Goal: Information Seeking & Learning: Learn about a topic

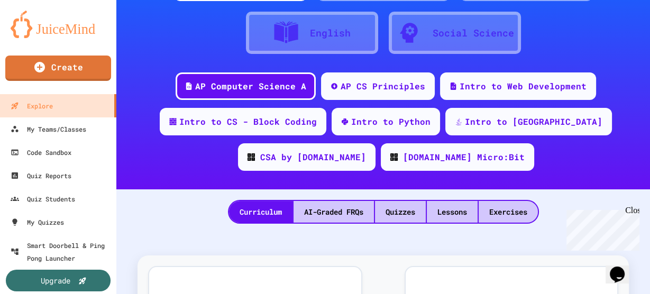
scroll to position [109, 0]
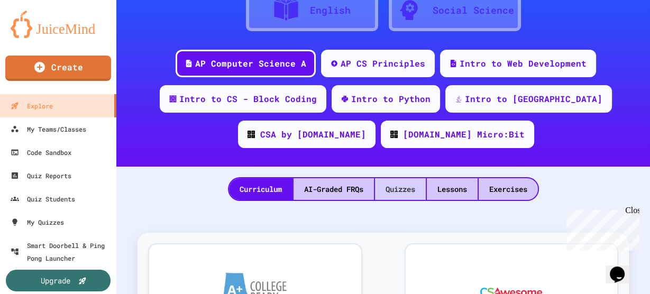
click at [400, 188] on div "Quizzes" at bounding box center [400, 189] width 51 height 22
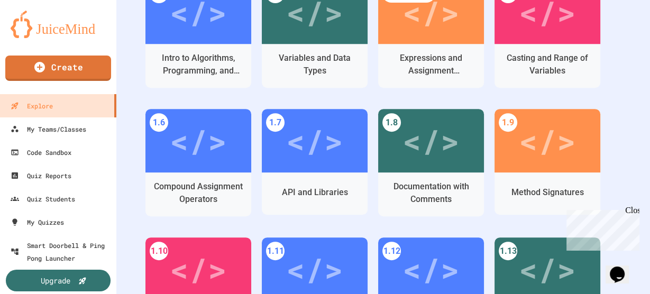
scroll to position [381, 0]
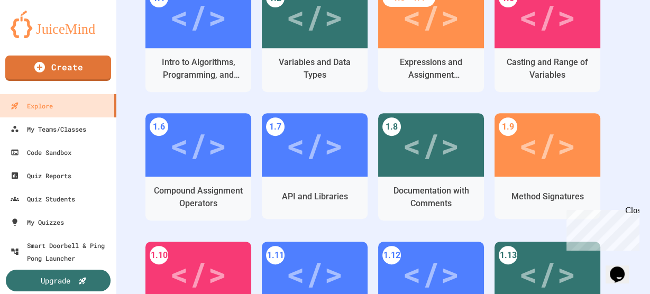
click at [633, 210] on div "Close" at bounding box center [631, 212] width 13 height 13
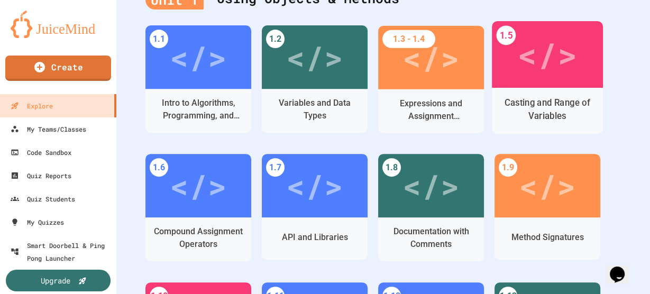
scroll to position [331, 0]
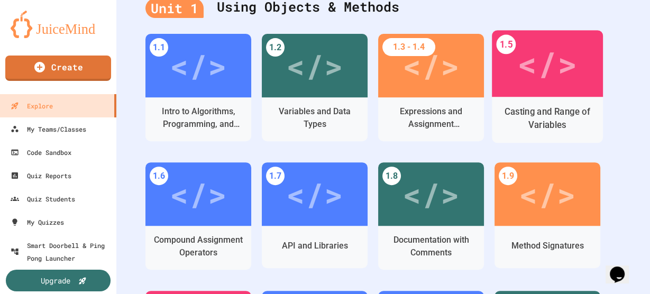
click at [556, 62] on div "</>" at bounding box center [547, 64] width 60 height 50
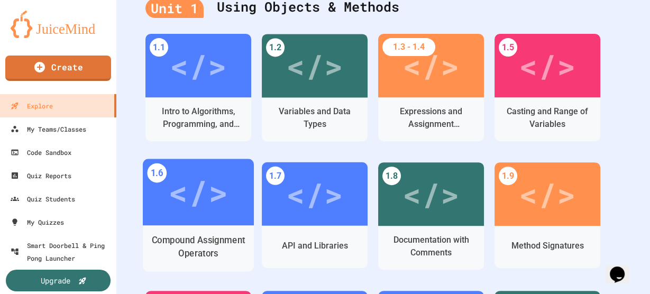
click at [207, 207] on div "</>" at bounding box center [198, 192] width 60 height 50
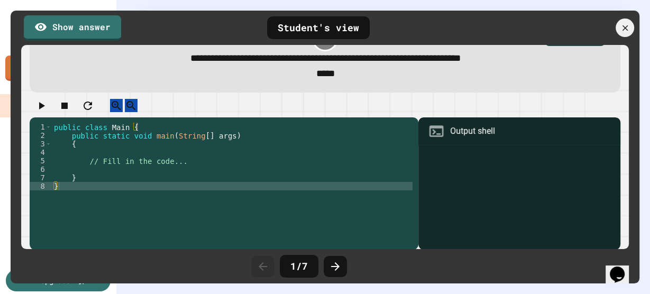
scroll to position [0, 0]
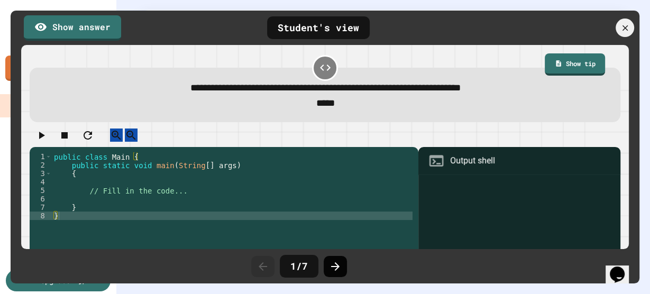
click at [334, 267] on icon at bounding box center [335, 266] width 13 height 13
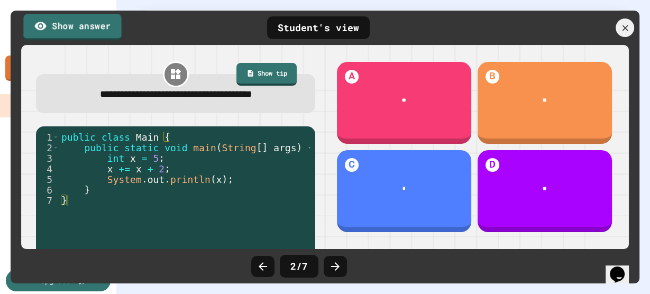
click at [72, 25] on link "Show answer" at bounding box center [72, 27] width 98 height 26
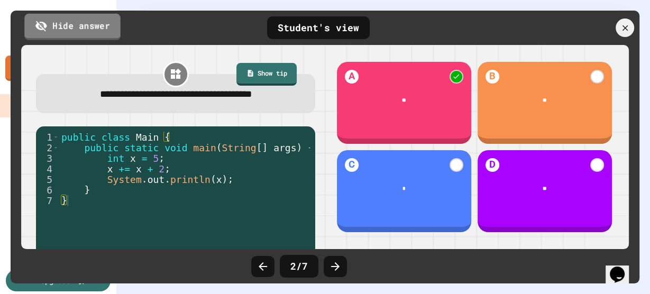
click at [72, 25] on link "Hide answer" at bounding box center [72, 26] width 96 height 26
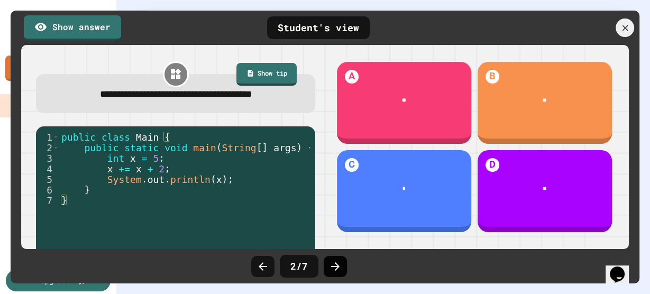
click at [334, 265] on icon at bounding box center [335, 266] width 13 height 13
click at [338, 272] on icon at bounding box center [335, 266] width 13 height 13
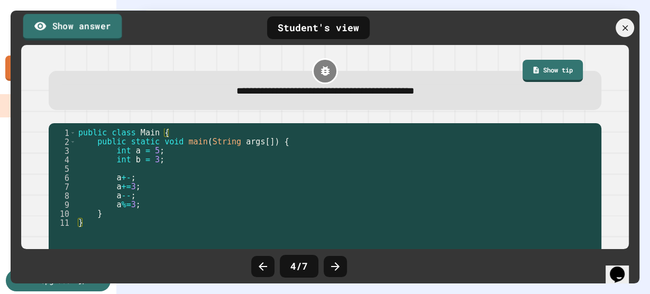
click at [113, 27] on link "Show answer" at bounding box center [72, 27] width 99 height 26
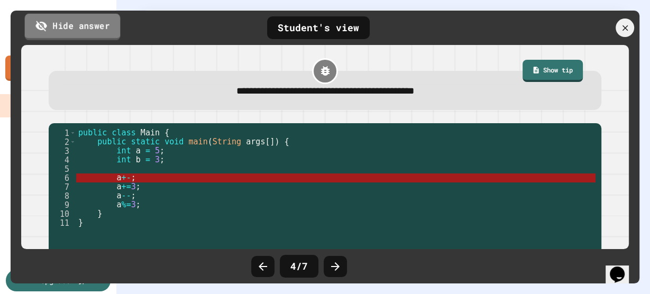
click at [113, 27] on link "Hide answer" at bounding box center [73, 26] width 96 height 26
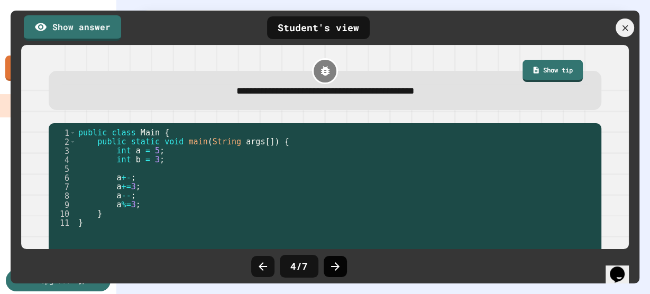
click at [342, 266] on div at bounding box center [335, 266] width 23 height 21
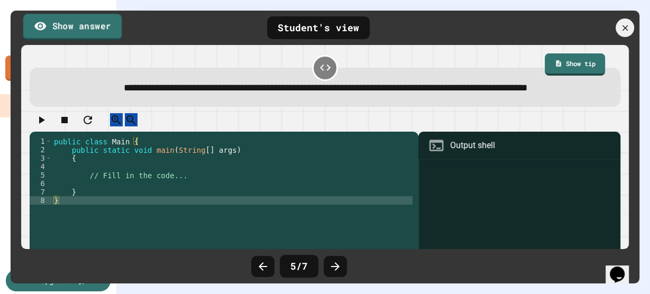
click at [97, 30] on link "Show answer" at bounding box center [72, 27] width 98 height 26
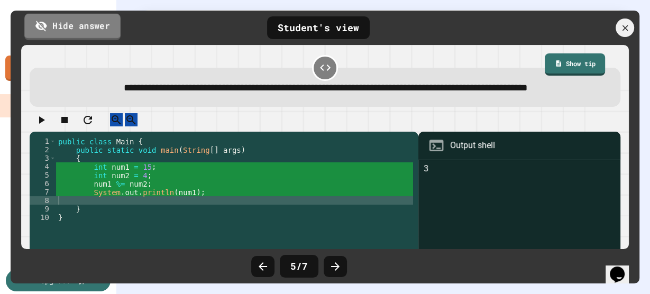
click at [97, 27] on link "Hide answer" at bounding box center [72, 26] width 96 height 26
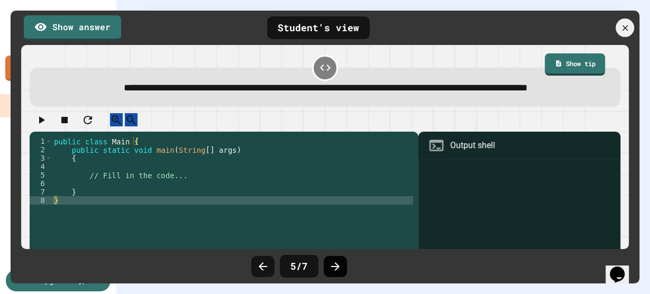
click at [340, 268] on icon at bounding box center [335, 266] width 13 height 13
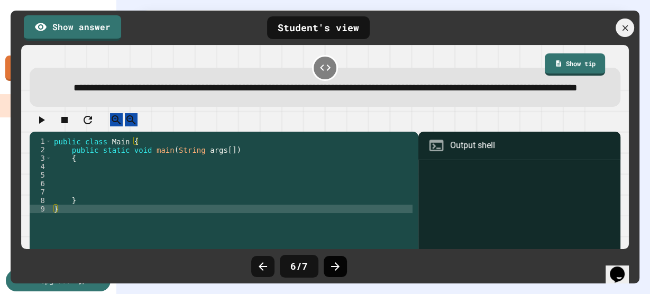
click at [334, 269] on icon at bounding box center [335, 266] width 13 height 13
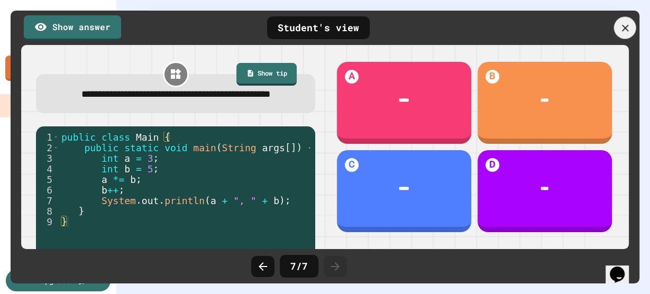
click at [622, 26] on icon at bounding box center [625, 28] width 12 height 12
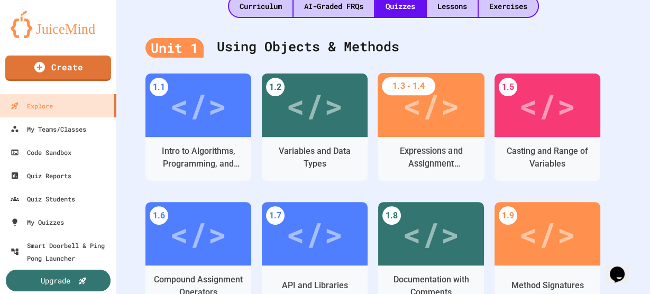
scroll to position [294, 0]
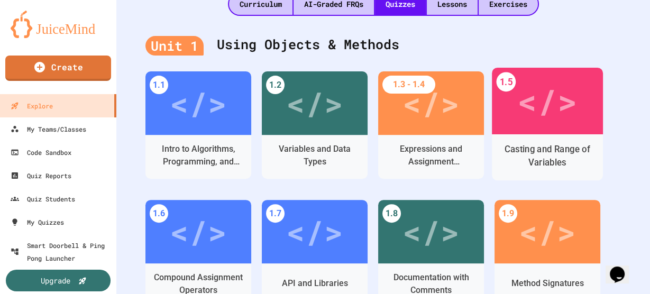
click at [545, 109] on div "</>" at bounding box center [547, 101] width 60 height 50
